Goal: Task Accomplishment & Management: Manage account settings

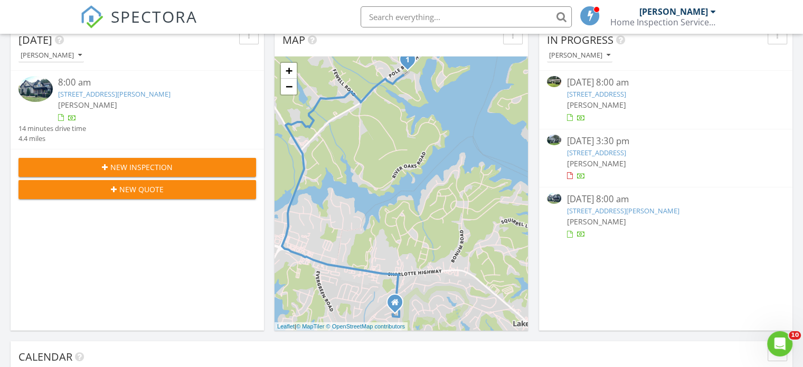
scroll to position [106, 0]
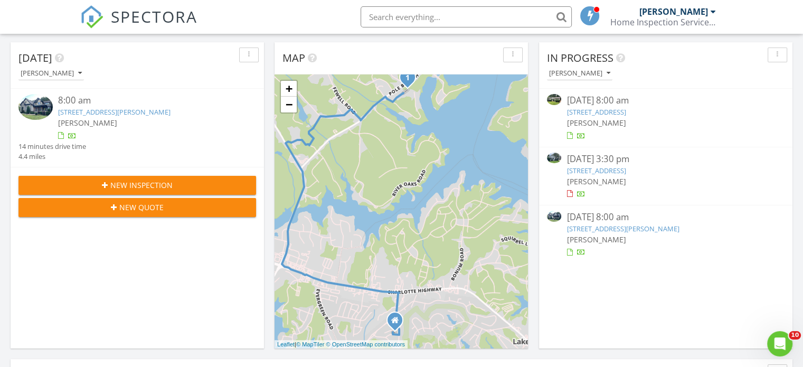
click at [626, 115] on link "222 Woodridge Dr, Belmont, NC 28012" at bounding box center [596, 112] width 59 height 10
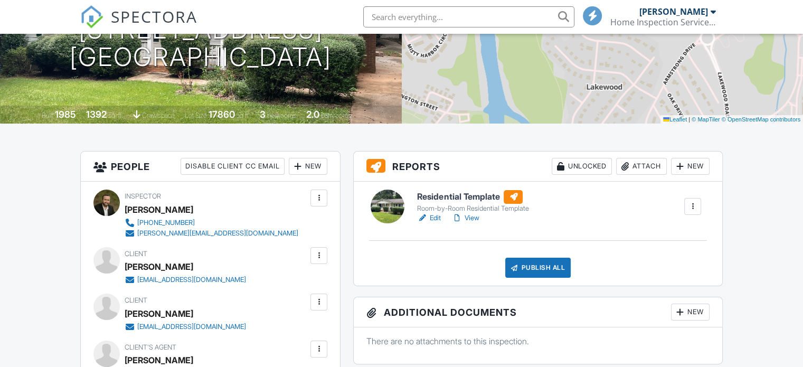
click at [646, 163] on div "Attach" at bounding box center [641, 166] width 51 height 17
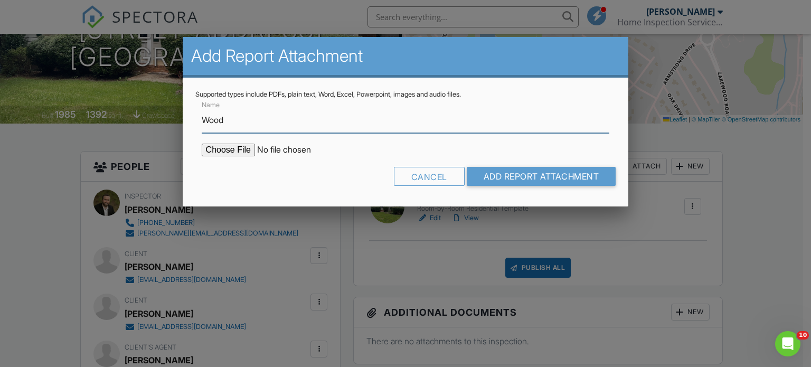
type input "Wood Destroying Organism Inspection Letter"
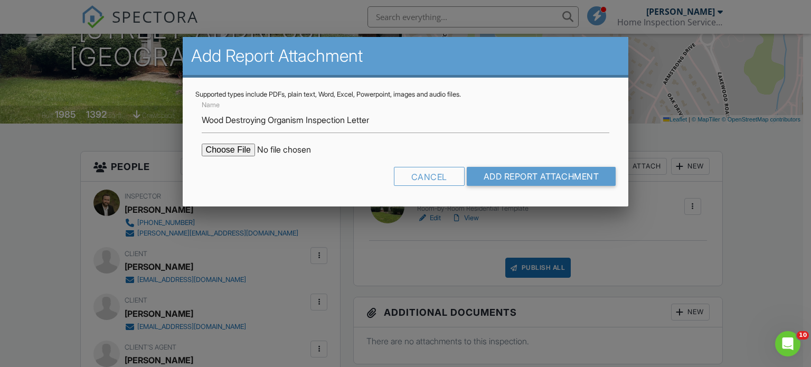
click at [239, 150] on input "file" at bounding box center [292, 150] width 180 height 13
type input "C:\fakepath\222 Woodridge Dr - WDIR 8.27.25.pdf"
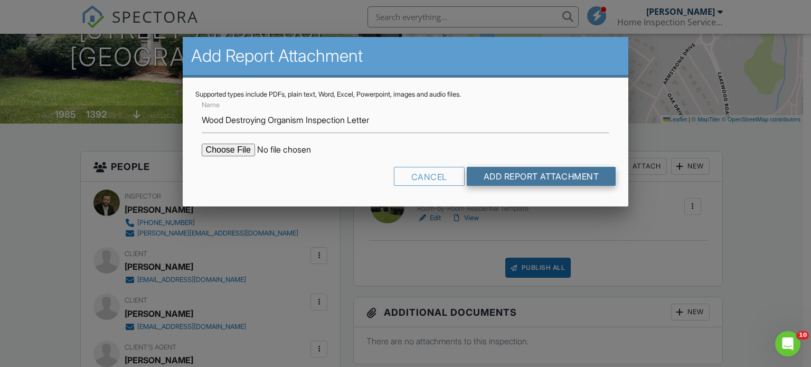
click at [514, 173] on input "Add Report Attachment" at bounding box center [541, 176] width 149 height 19
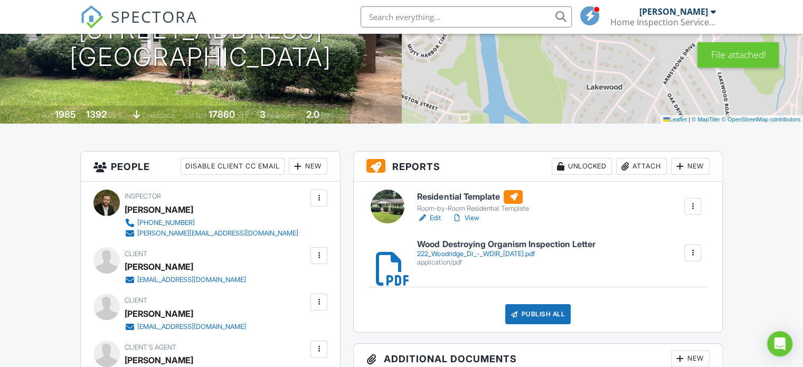
click at [541, 245] on h6 "Wood Destroying Organism Inspection Letter" at bounding box center [506, 245] width 178 height 10
